Goal: Navigation & Orientation: Find specific page/section

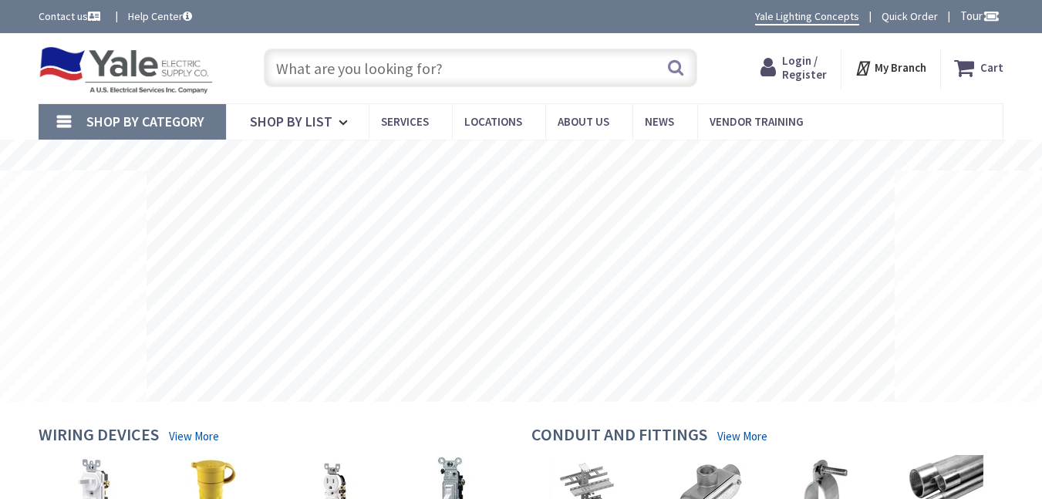
click at [886, 76] on span "My Branch" at bounding box center [900, 68] width 52 height 28
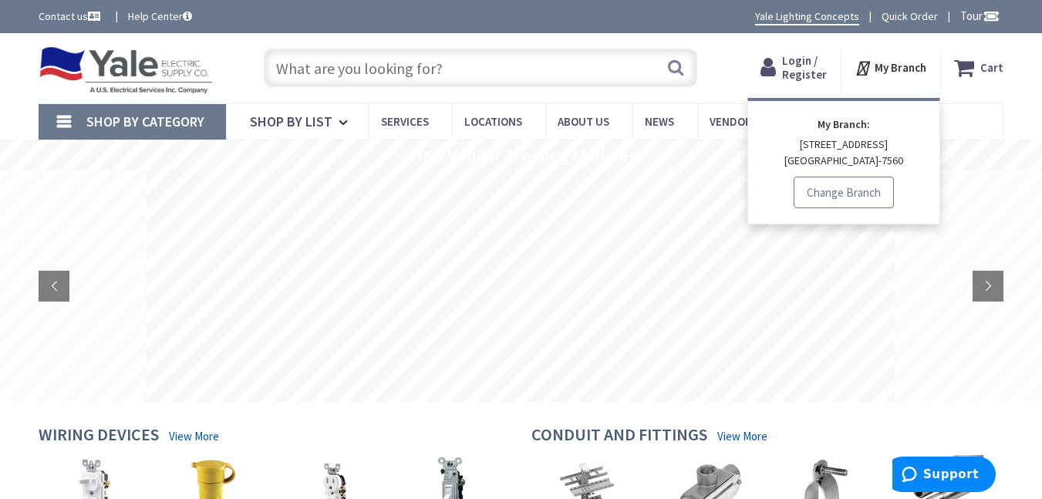
click at [856, 197] on link "Change Branch" at bounding box center [843, 193] width 100 height 32
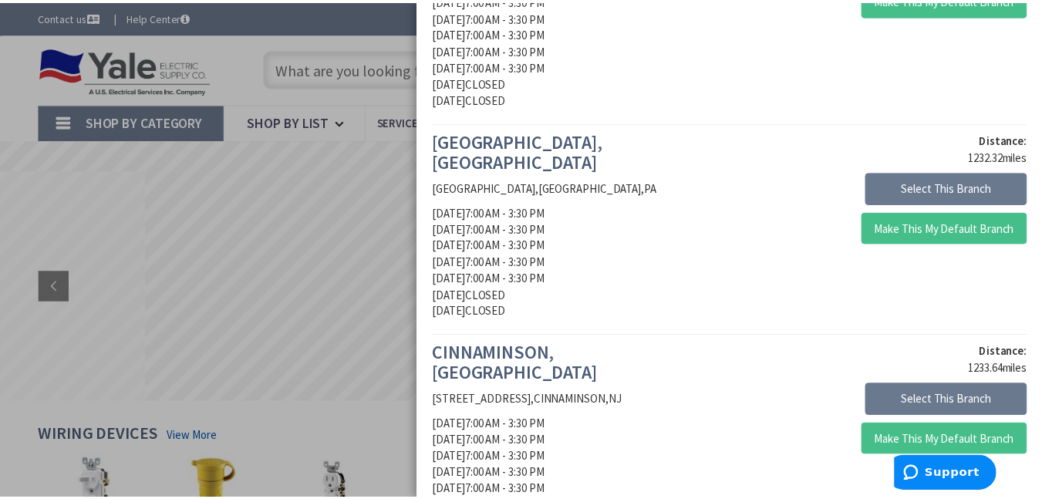
scroll to position [1465, 0]
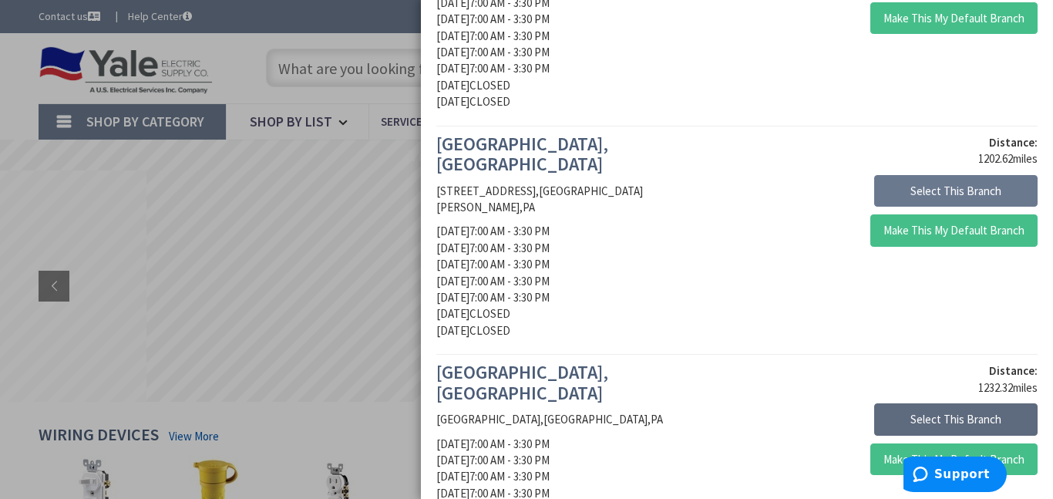
click at [938, 403] on button "Select This Branch" at bounding box center [955, 419] width 163 height 32
